Goal: Task Accomplishment & Management: Use online tool/utility

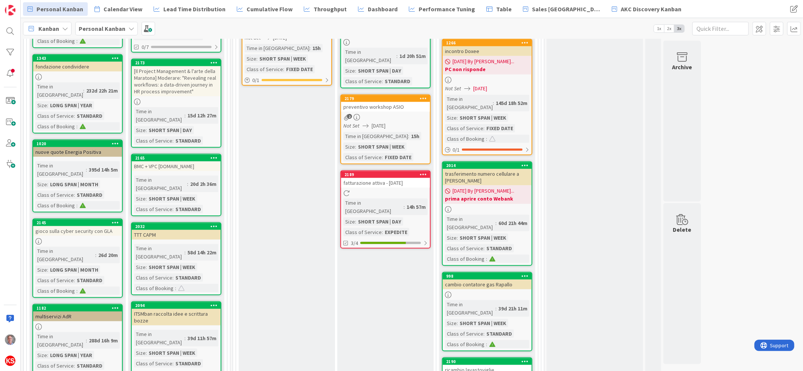
scroll to position [892, 0]
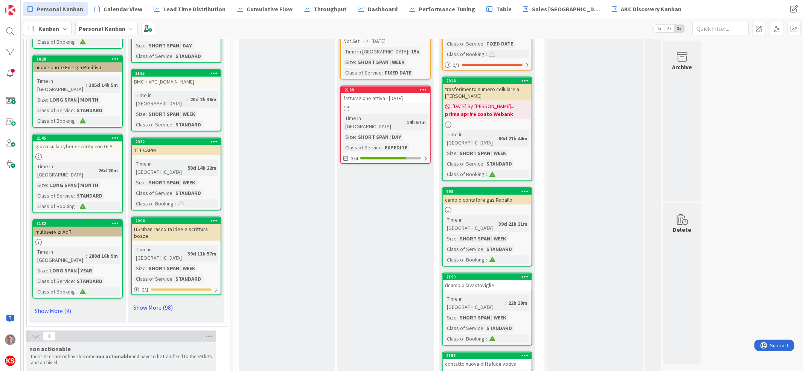
click at [166, 301] on link "Show More (98)" at bounding box center [176, 307] width 90 height 12
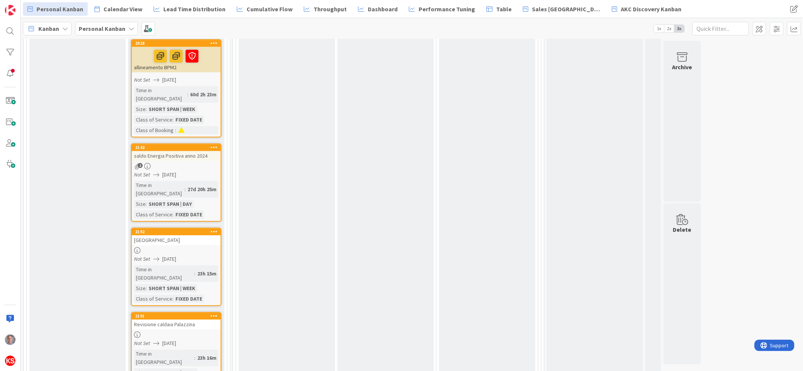
scroll to position [1575, 0]
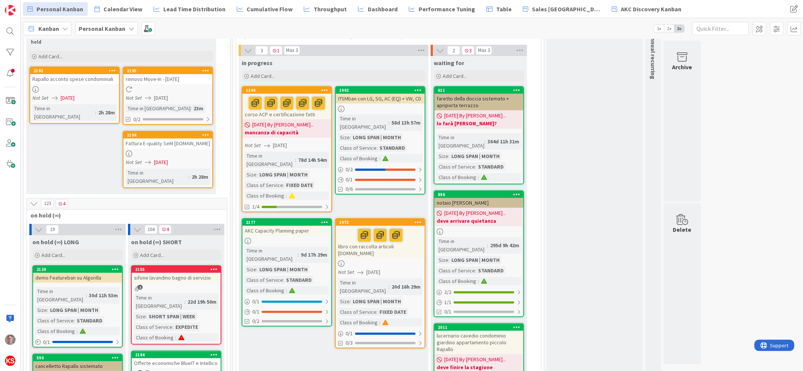
scroll to position [46, 0]
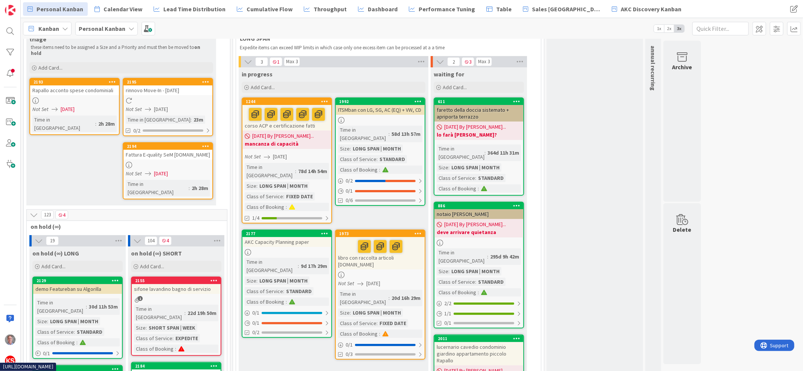
click at [204, 143] on icon at bounding box center [205, 145] width 7 height 5
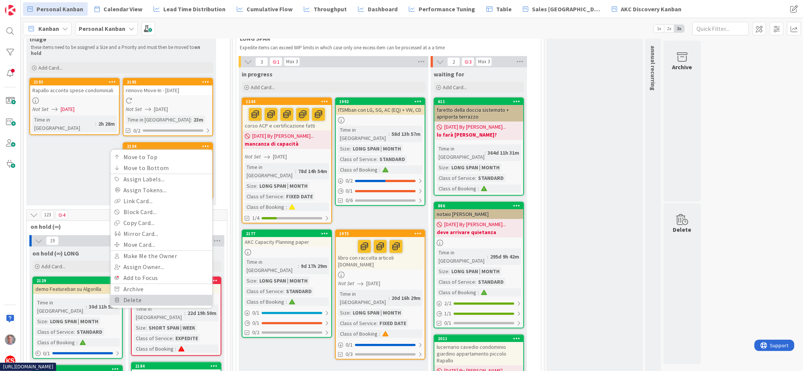
click at [125, 295] on link "Delete" at bounding box center [162, 300] width 102 height 11
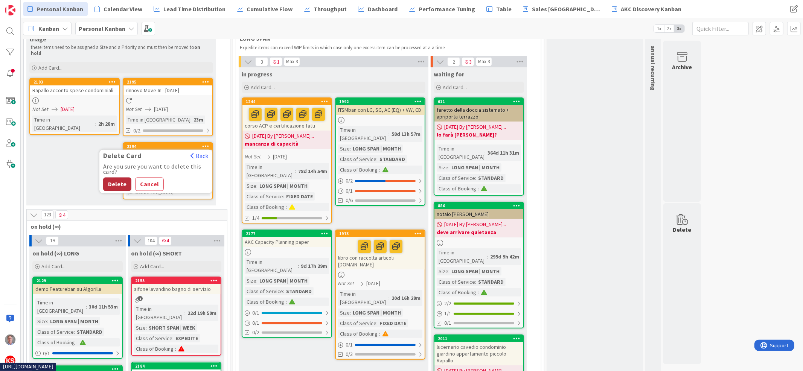
click at [114, 177] on button "Delete" at bounding box center [117, 184] width 28 height 14
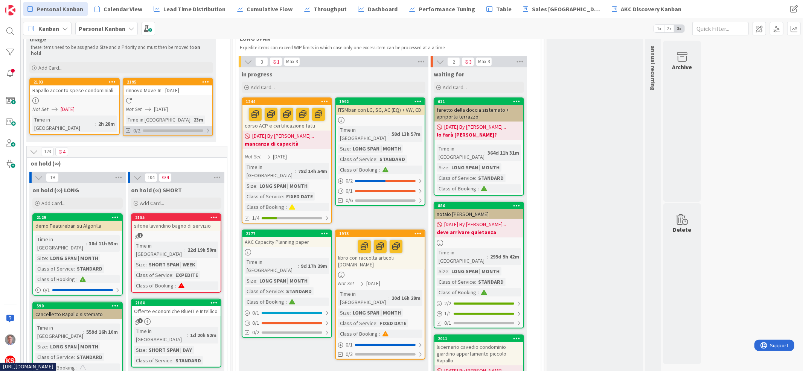
click at [206, 128] on div at bounding box center [207, 131] width 5 height 6
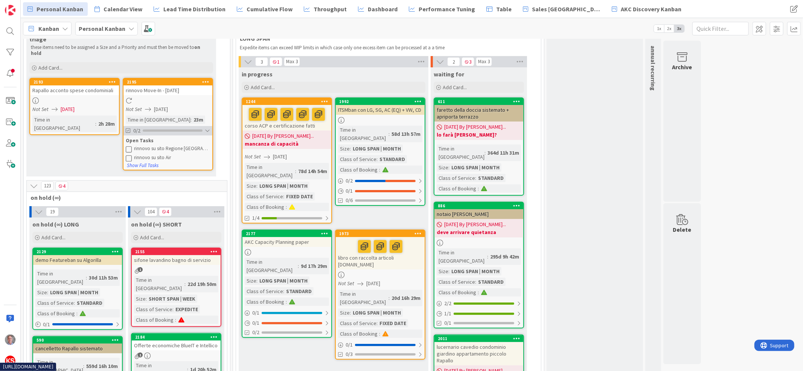
click at [206, 128] on div at bounding box center [207, 131] width 5 height 6
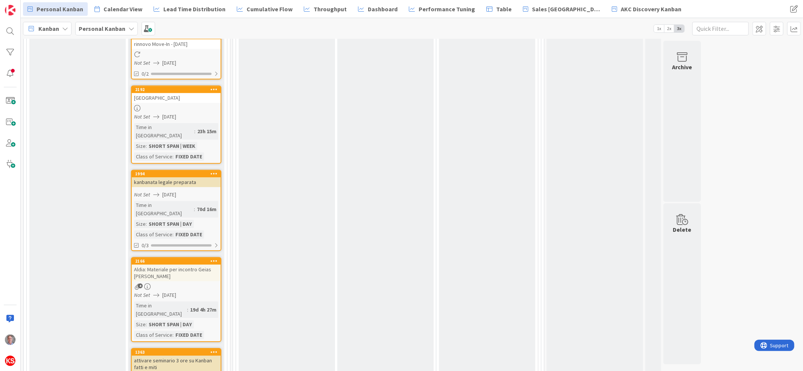
scroll to position [1820, 0]
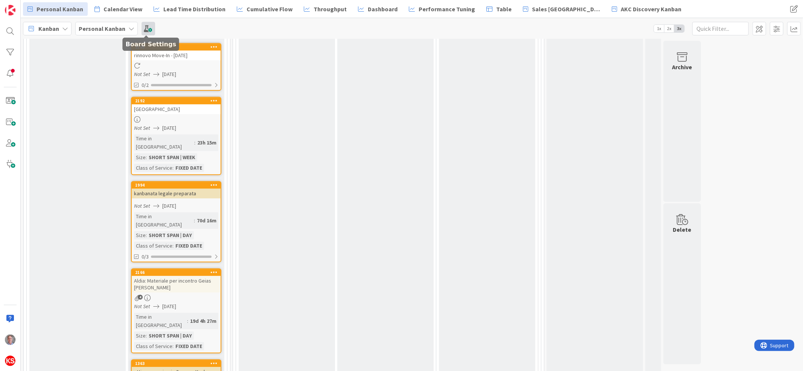
click at [146, 30] on span at bounding box center [148, 29] width 14 height 14
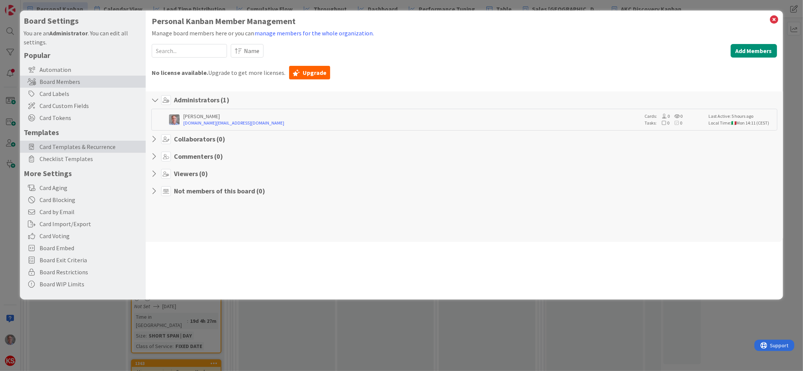
click at [84, 144] on span "Card Templates & Recurrence" at bounding box center [91, 146] width 102 height 9
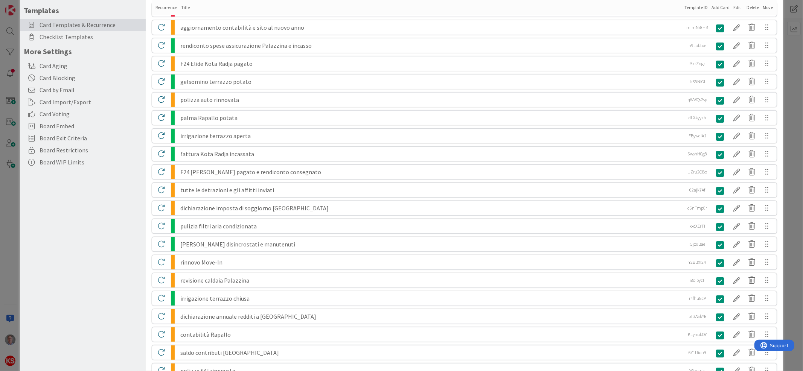
scroll to position [124, 0]
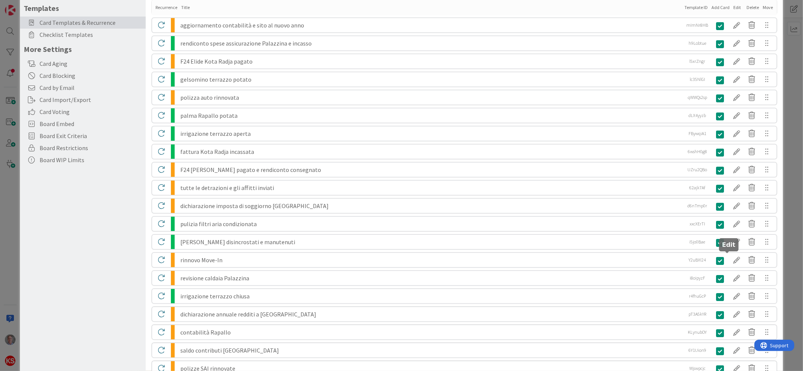
click at [729, 260] on div at bounding box center [736, 260] width 15 height 13
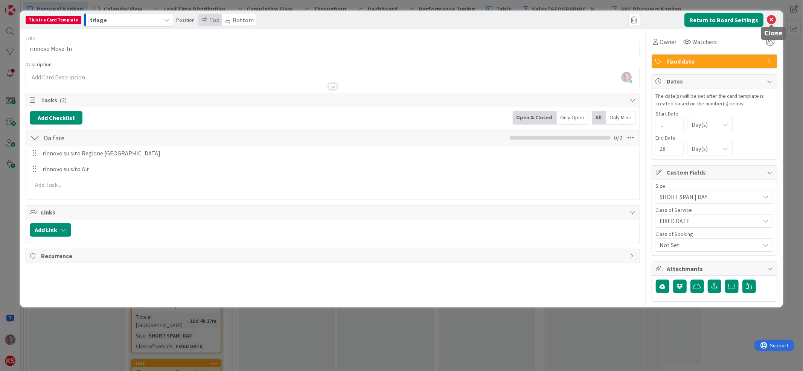
click at [772, 20] on icon at bounding box center [771, 19] width 9 height 9
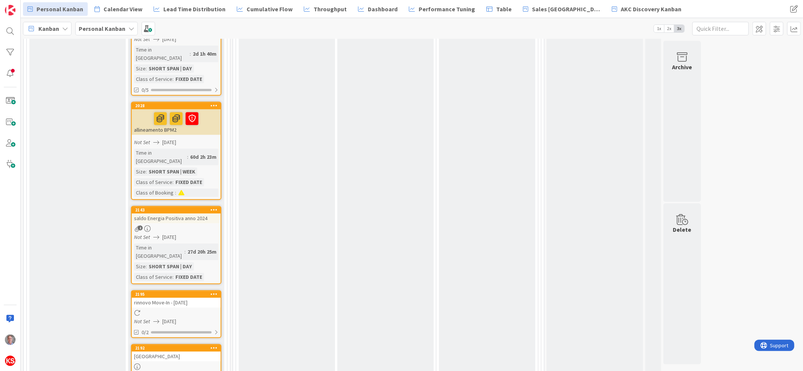
scroll to position [1562, 0]
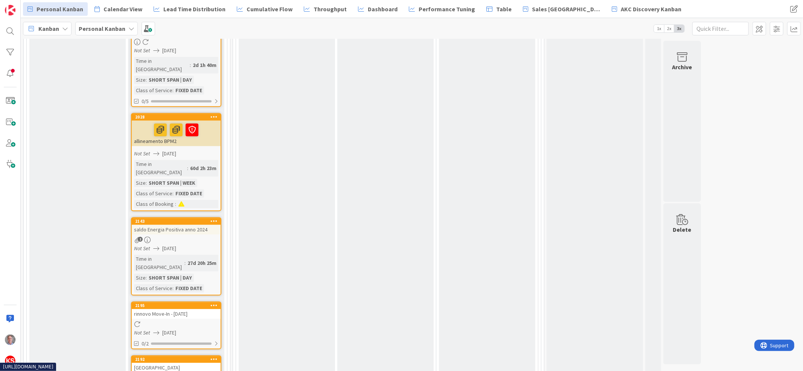
click at [195, 309] on div "rinnovo Move-In - [DATE]" at bounding box center [176, 314] width 89 height 10
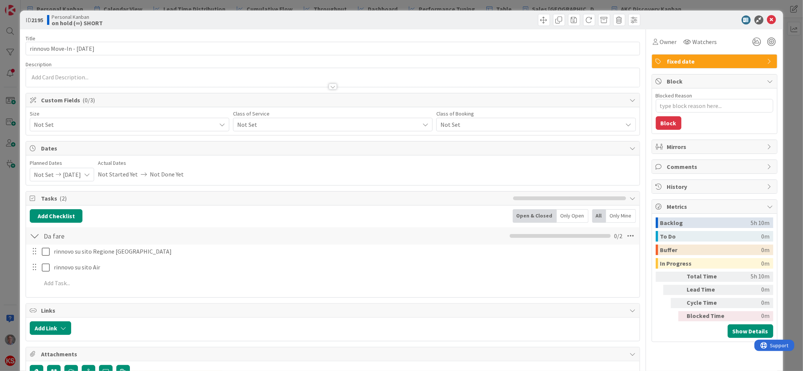
click at [176, 125] on span "Not Set" at bounding box center [123, 124] width 178 height 11
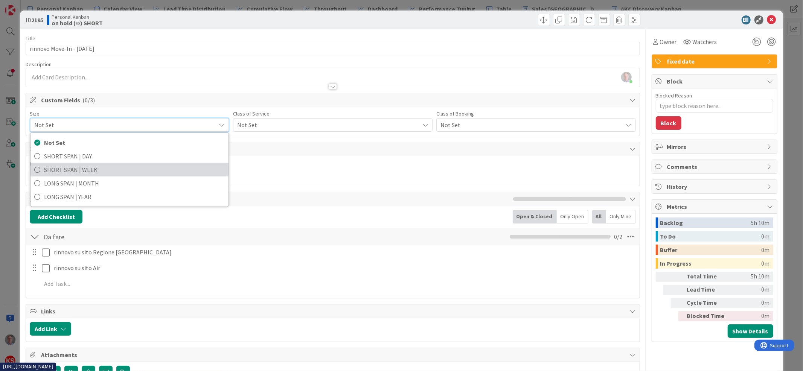
click at [146, 170] on span "SHORT SPAN | WEEK" at bounding box center [134, 169] width 181 height 11
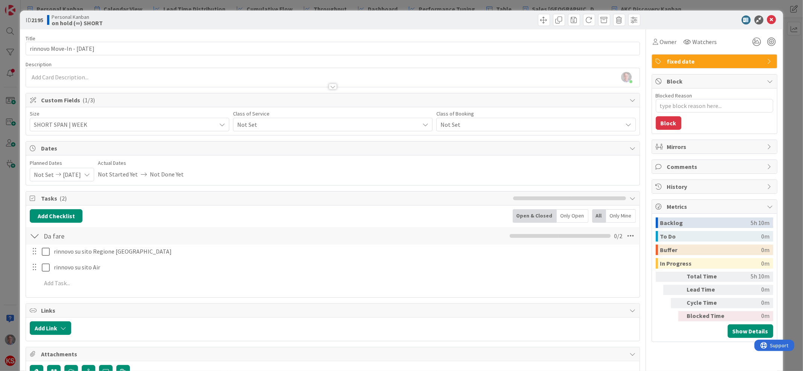
click at [212, 127] on span "Not Set" at bounding box center [123, 124] width 178 height 11
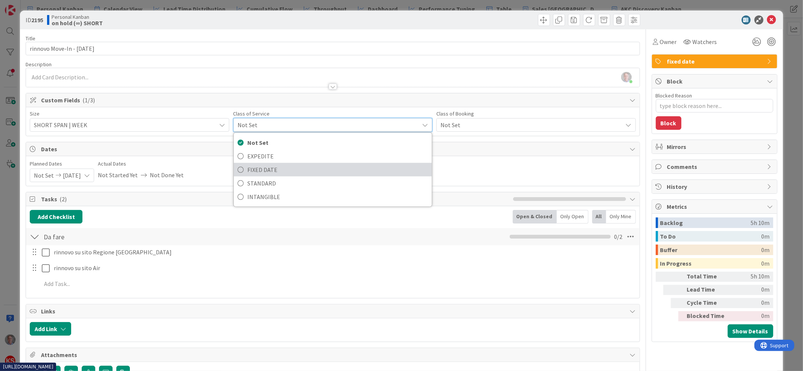
click at [254, 164] on span "FIXED DATE" at bounding box center [337, 169] width 181 height 11
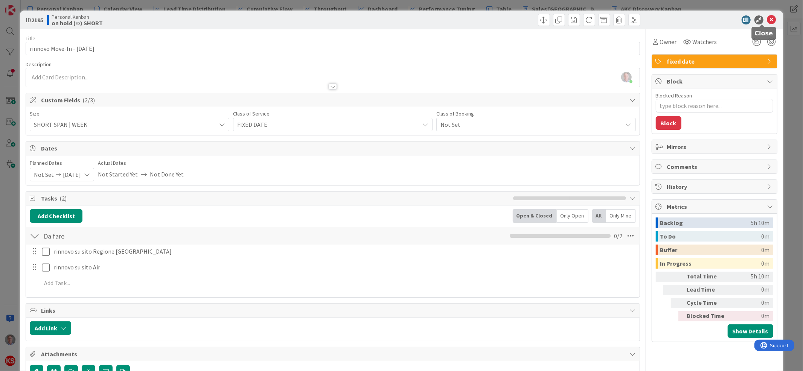
click at [767, 23] on icon at bounding box center [771, 19] width 9 height 9
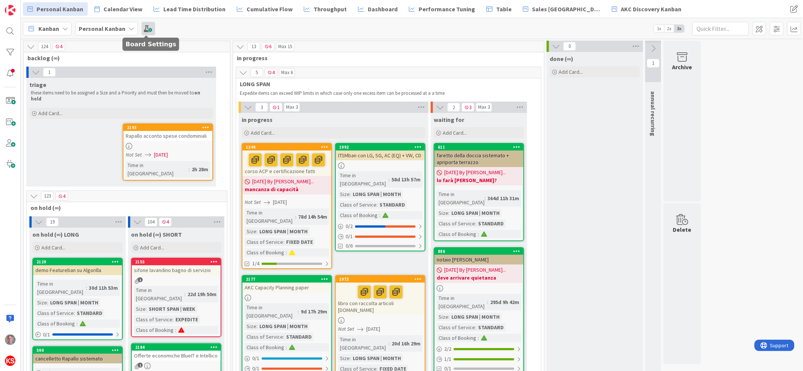
click at [148, 33] on span at bounding box center [148, 29] width 14 height 14
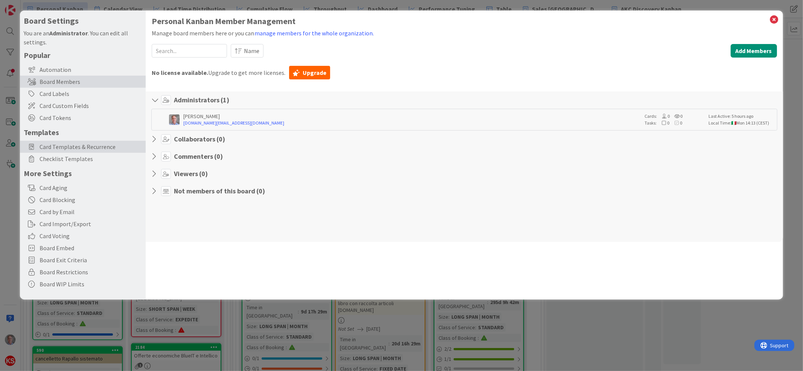
click at [74, 148] on span "Card Templates & Recurrence" at bounding box center [91, 146] width 102 height 9
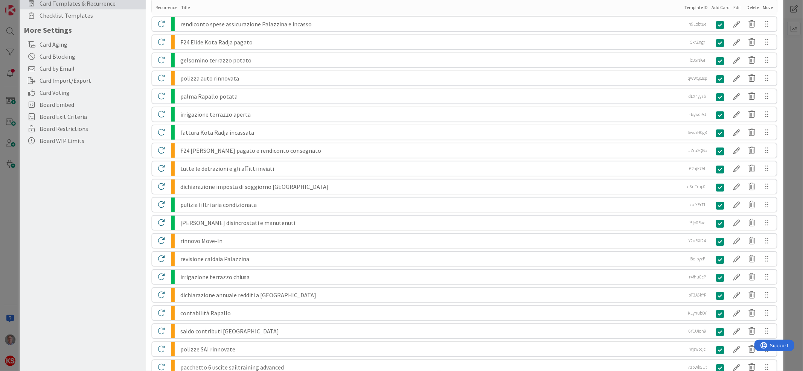
scroll to position [146, 0]
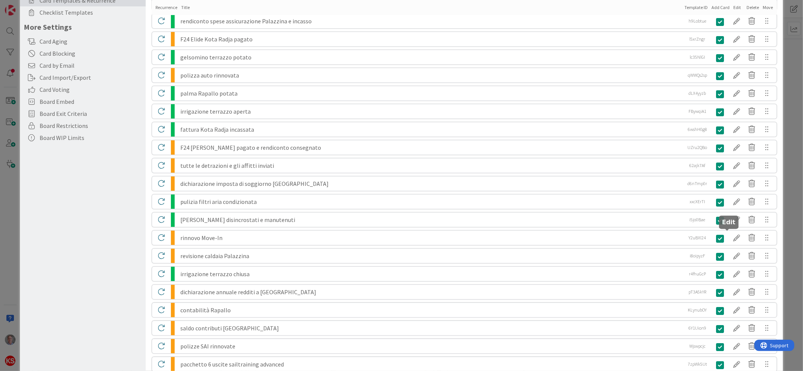
click at [729, 235] on div at bounding box center [736, 237] width 15 height 13
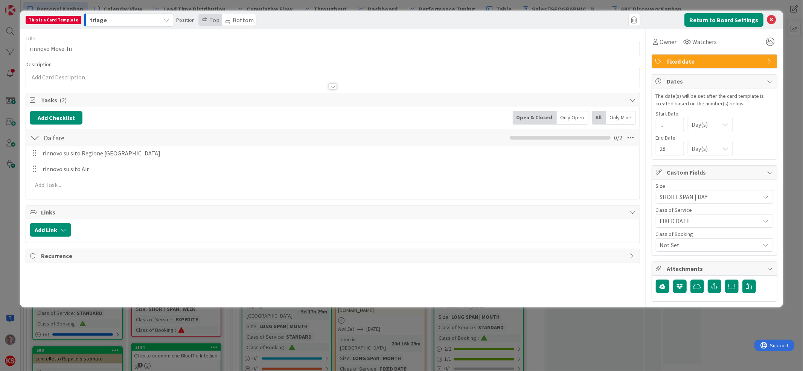
click at [706, 194] on span "SHORT SPAN | DAY" at bounding box center [708, 197] width 96 height 11
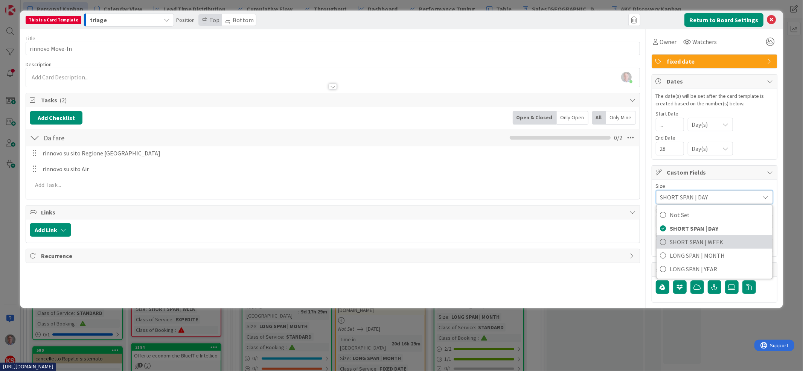
click at [710, 242] on span "SHORT SPAN | WEEK" at bounding box center [719, 241] width 99 height 11
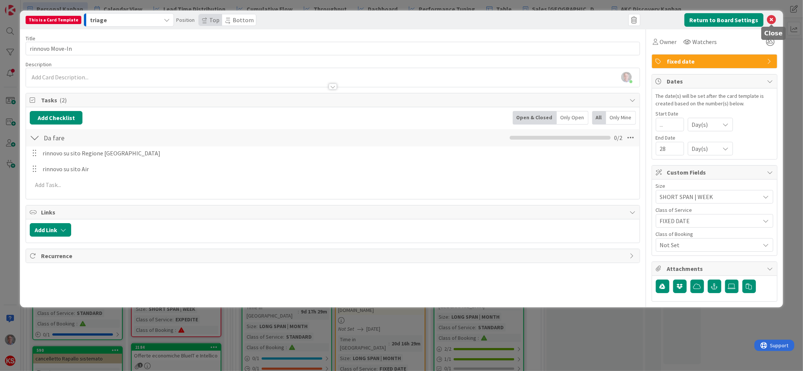
click at [768, 20] on icon at bounding box center [771, 19] width 9 height 9
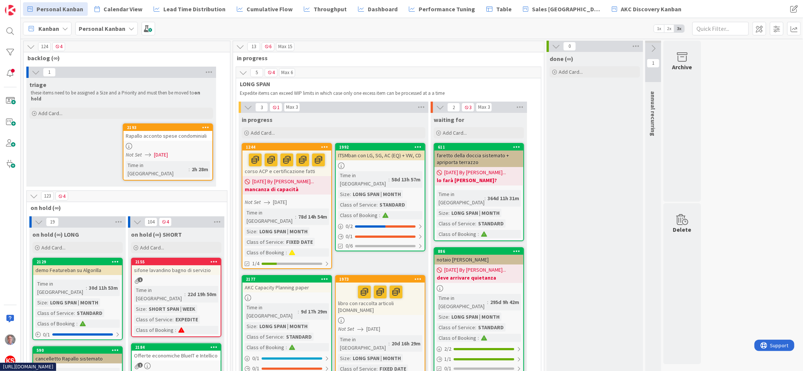
click at [207, 125] on icon at bounding box center [205, 127] width 7 height 5
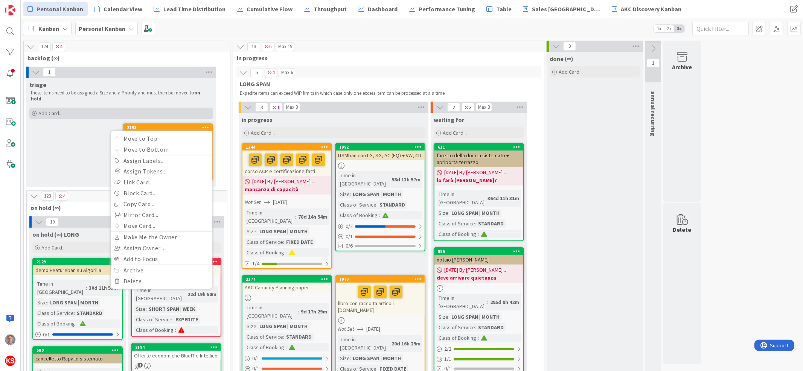
click at [182, 108] on div "Add Card..." at bounding box center [121, 113] width 184 height 11
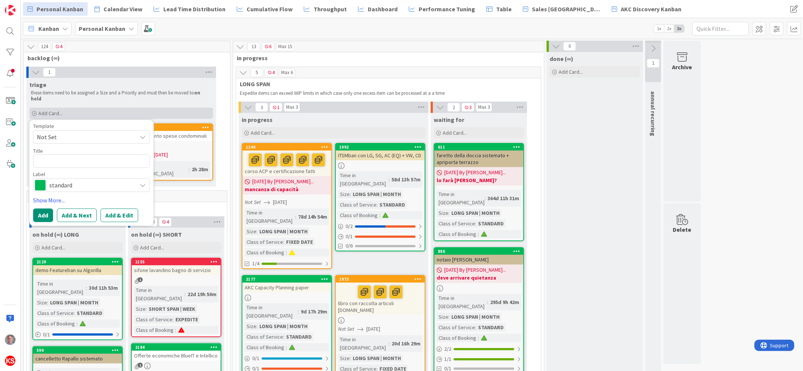
click at [182, 108] on div "Add Card..." at bounding box center [121, 113] width 184 height 11
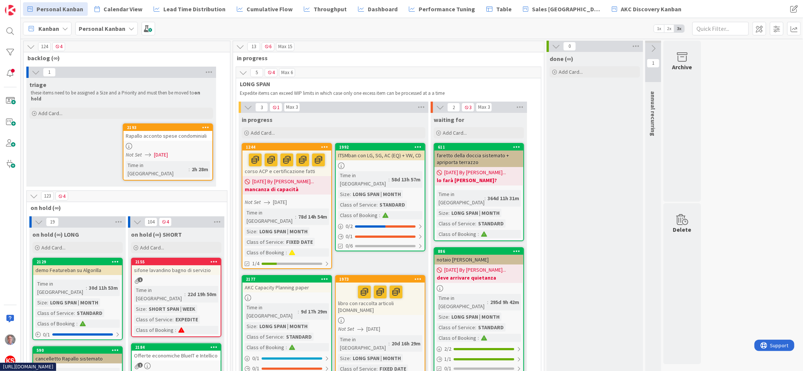
click at [178, 131] on div "Rapallo acconto spese condominiali" at bounding box center [167, 136] width 89 height 10
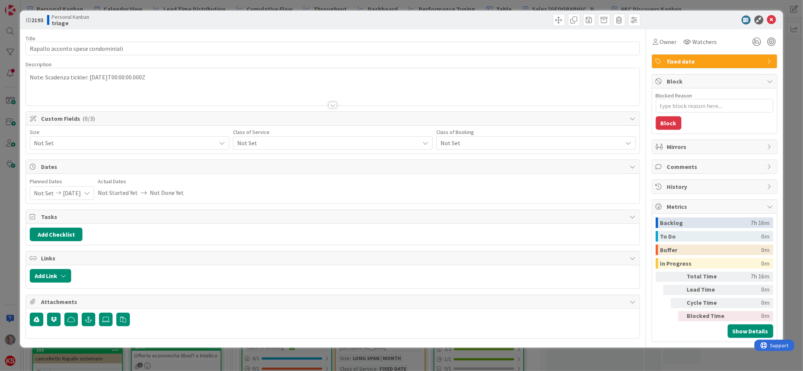
click at [179, 141] on span "Not Set" at bounding box center [123, 143] width 178 height 11
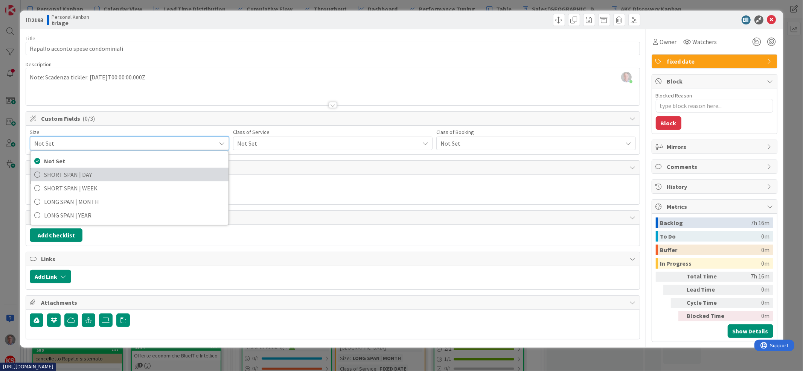
click at [161, 173] on span "SHORT SPAN | DAY" at bounding box center [134, 174] width 181 height 11
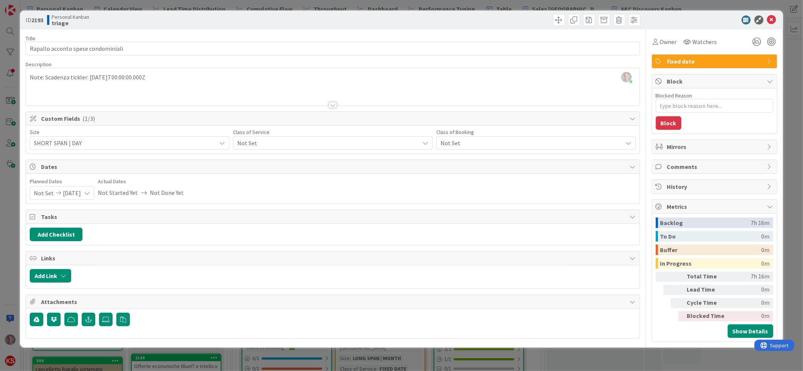
click at [212, 145] on span "Not Set" at bounding box center [123, 143] width 178 height 11
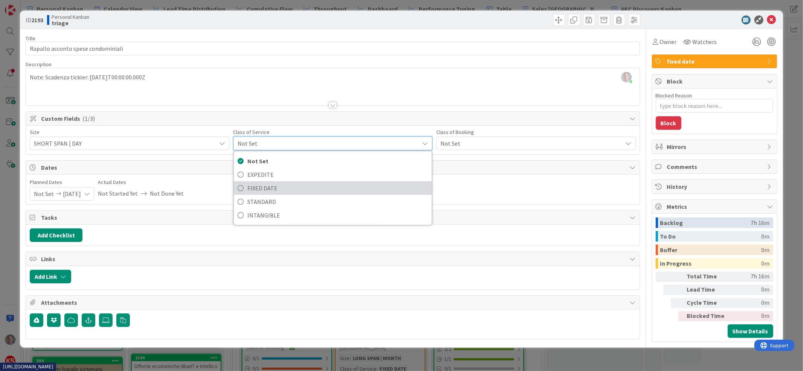
click at [255, 192] on span "FIXED DATE" at bounding box center [337, 187] width 181 height 11
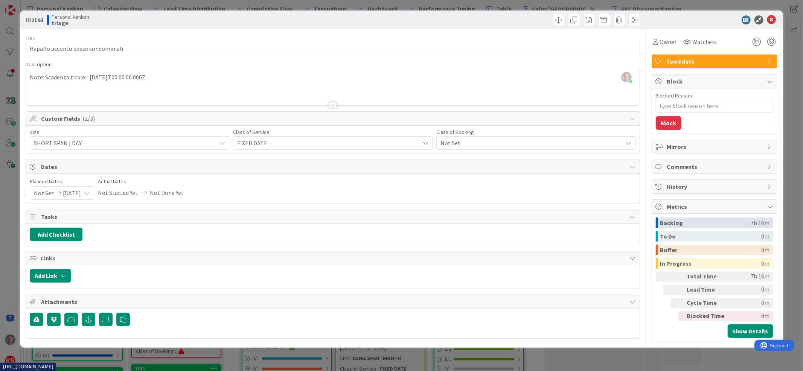
type textarea "x"
click at [771, 17] on icon at bounding box center [771, 19] width 9 height 9
